Goal: Register for event/course

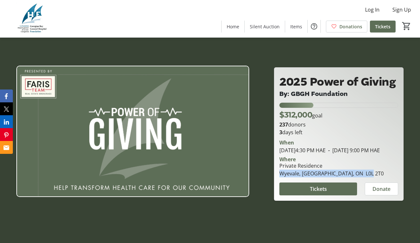
drag, startPoint x: 279, startPoint y: 176, endPoint x: 369, endPoint y: 176, distance: 89.6
click at [369, 176] on div "Private Residence Wyevale, [GEOGRAPHIC_DATA], ON L0L 2T0" at bounding box center [332, 169] width 112 height 15
copy div "Wyevale, [GEOGRAPHIC_DATA], ON L0L 2T0"
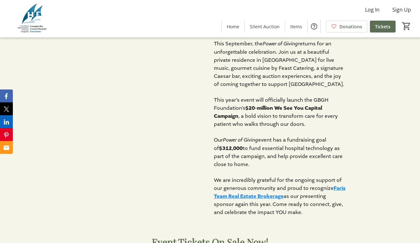
scroll to position [246, 0]
drag, startPoint x: 221, startPoint y: 77, endPoint x: 330, endPoint y: 84, distance: 109.7
click at [333, 84] on span "returns for an unforgettable celebration. Join us at a beautiful private reside…" at bounding box center [279, 63] width 130 height 47
click at [337, 84] on span "returns for an unforgettable celebration. Join us at a beautiful private reside…" at bounding box center [279, 63] width 130 height 47
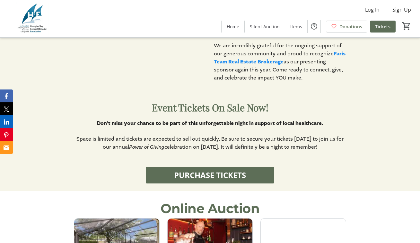
scroll to position [383, 0]
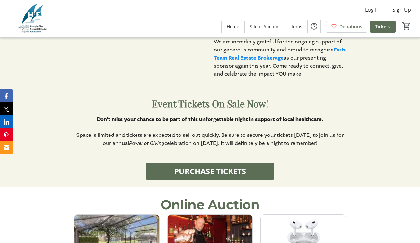
click at [161, 119] on strong "Don’t miss your chance to be part of this unforgettable night in support of loc…" at bounding box center [210, 119] width 226 height 7
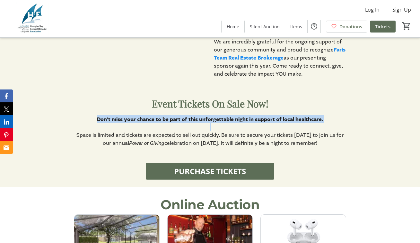
click at [161, 136] on span "Space is limited and tickets are expected to sell out quickly. Be sure to secur…" at bounding box center [209, 138] width 267 height 15
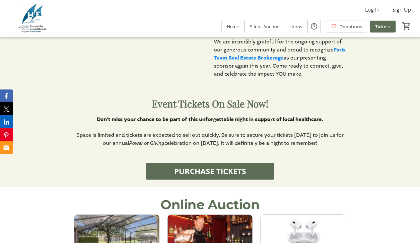
click at [161, 136] on span "Space is limited and tickets are expected to sell out quickly. Be sure to secur…" at bounding box center [209, 138] width 267 height 15
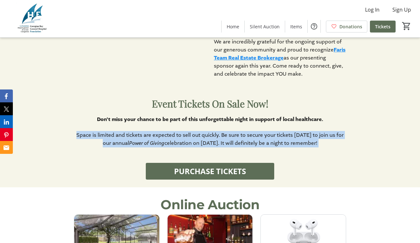
click at [170, 139] on p "Space is limited and tickets are expected to sell out quickly. Be sure to secur…" at bounding box center [210, 139] width 272 height 16
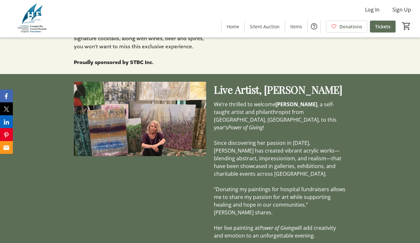
scroll to position [1724, 0]
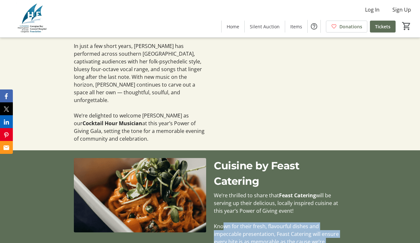
drag, startPoint x: 224, startPoint y: 146, endPoint x: 273, endPoint y: 169, distance: 54.3
click at [273, 222] on p "Known for their fresh, flavourful dishes and impeccable presentation, Feast Cat…" at bounding box center [280, 237] width 132 height 31
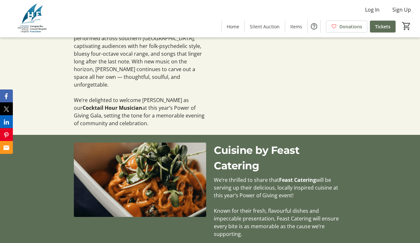
scroll to position [2082, 0]
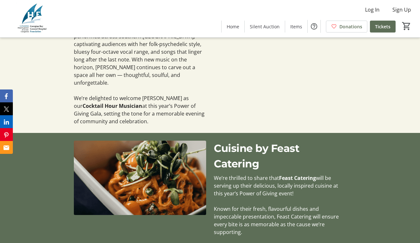
drag, startPoint x: 240, startPoint y: 168, endPoint x: 340, endPoint y: 179, distance: 99.8
drag, startPoint x: 279, startPoint y: 99, endPoint x: 315, endPoint y: 101, distance: 35.4
click at [315, 174] on strong "Feast Catering" at bounding box center [297, 177] width 37 height 7
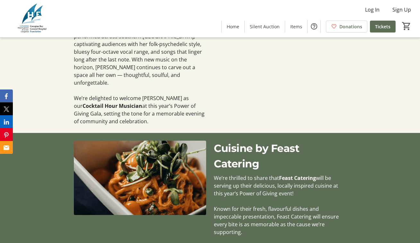
copy p "We’re thrilled to share that Feast Catering"
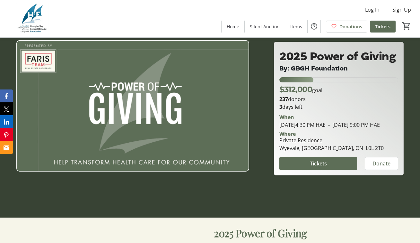
scroll to position [26, 0]
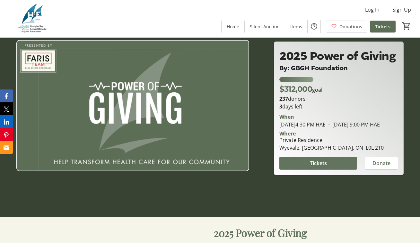
click at [306, 168] on span at bounding box center [318, 162] width 78 height 15
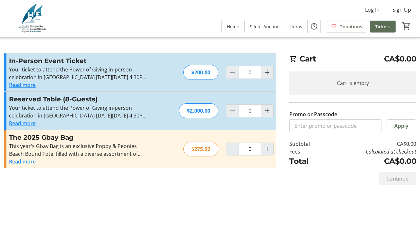
click at [23, 161] on button "Read more" at bounding box center [22, 161] width 27 height 8
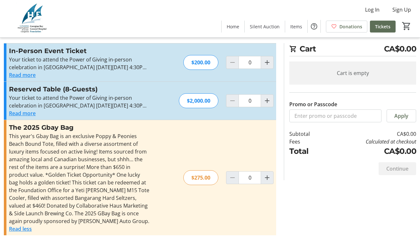
scroll to position [10, 0]
drag, startPoint x: 64, startPoint y: 189, endPoint x: 135, endPoint y: 190, distance: 71.0
click at [135, 190] on div "This year's Gbay Bag is an exclusive Poppy & Peonies Beach Bound Tote, filled w…" at bounding box center [79, 178] width 140 height 93
copy div "Yeti [PERSON_NAME] M15 Tote Cooler"
click at [77, 192] on div "This year's Gbay Bag is an exclusive Poppy & Peonies Beach Bound Tote, filled w…" at bounding box center [79, 178] width 140 height 93
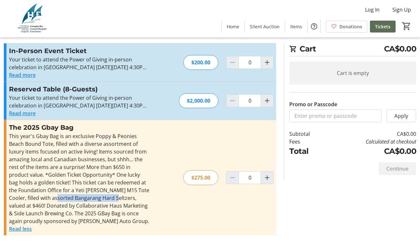
drag, startPoint x: 43, startPoint y: 199, endPoint x: 101, endPoint y: 198, distance: 57.8
click at [101, 198] on div "This year's Gbay Bag is an exclusive Poppy & Peonies Beach Bound Tote, filled w…" at bounding box center [79, 178] width 140 height 93
copy div "Bangarang Hard Seltzers"
click at [71, 207] on div "This year's Gbay Bag is an exclusive Poppy & Peonies Beach Bound Tote, filled w…" at bounding box center [79, 178] width 140 height 93
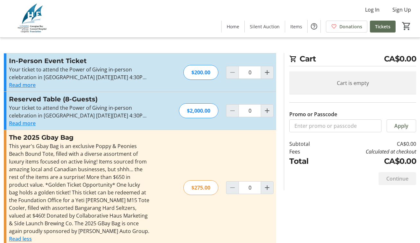
scroll to position [0, 0]
click at [21, 86] on button "Read more" at bounding box center [22, 85] width 27 height 8
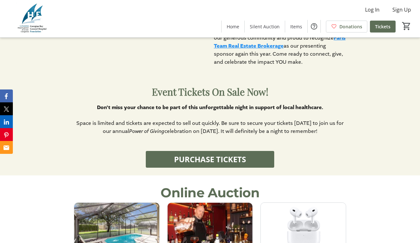
scroll to position [543, 0]
